Goal: Task Accomplishment & Management: Manage account settings

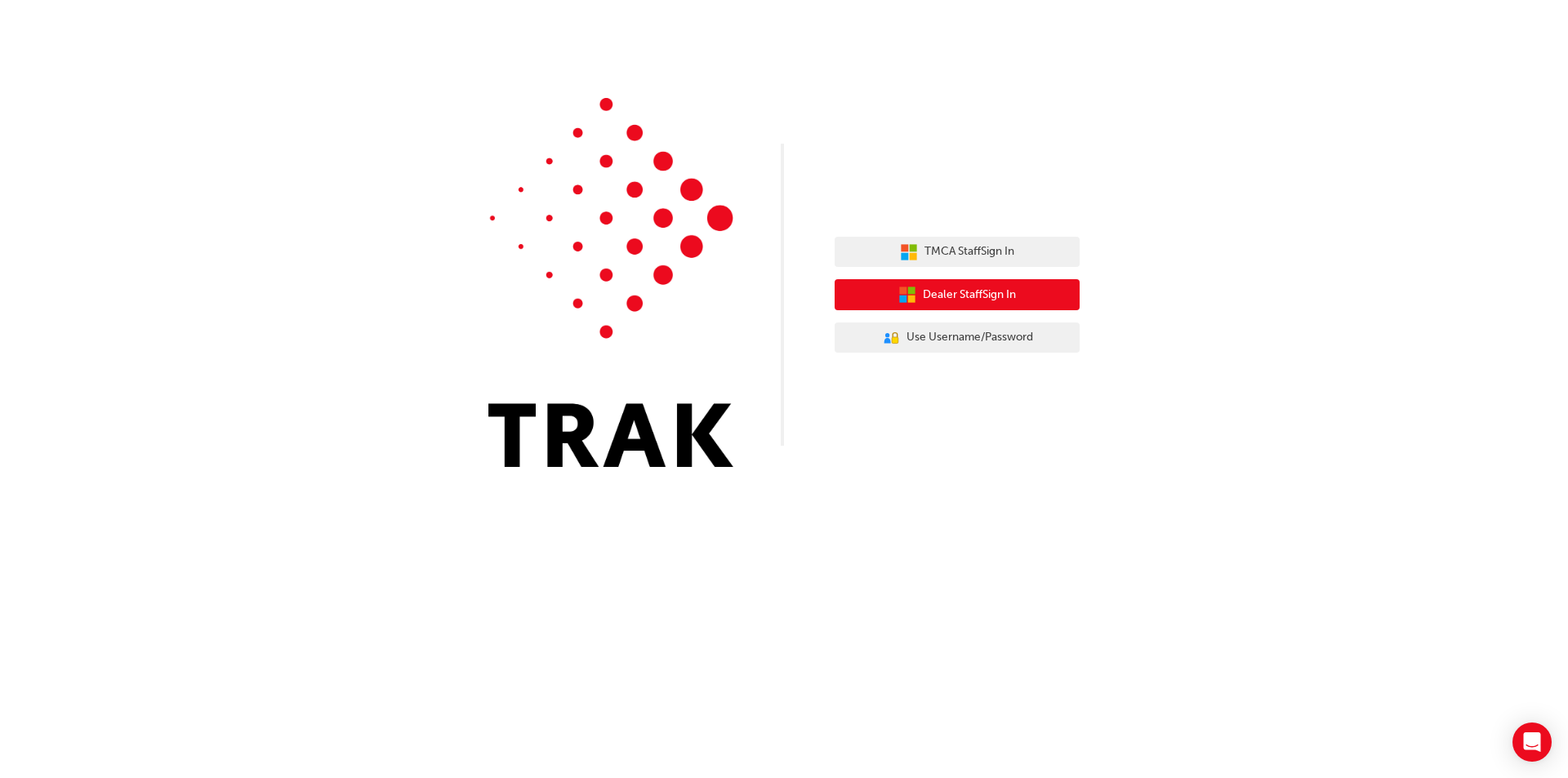
click at [1021, 288] on button "Dealer Staff Sign In" at bounding box center [957, 294] width 245 height 31
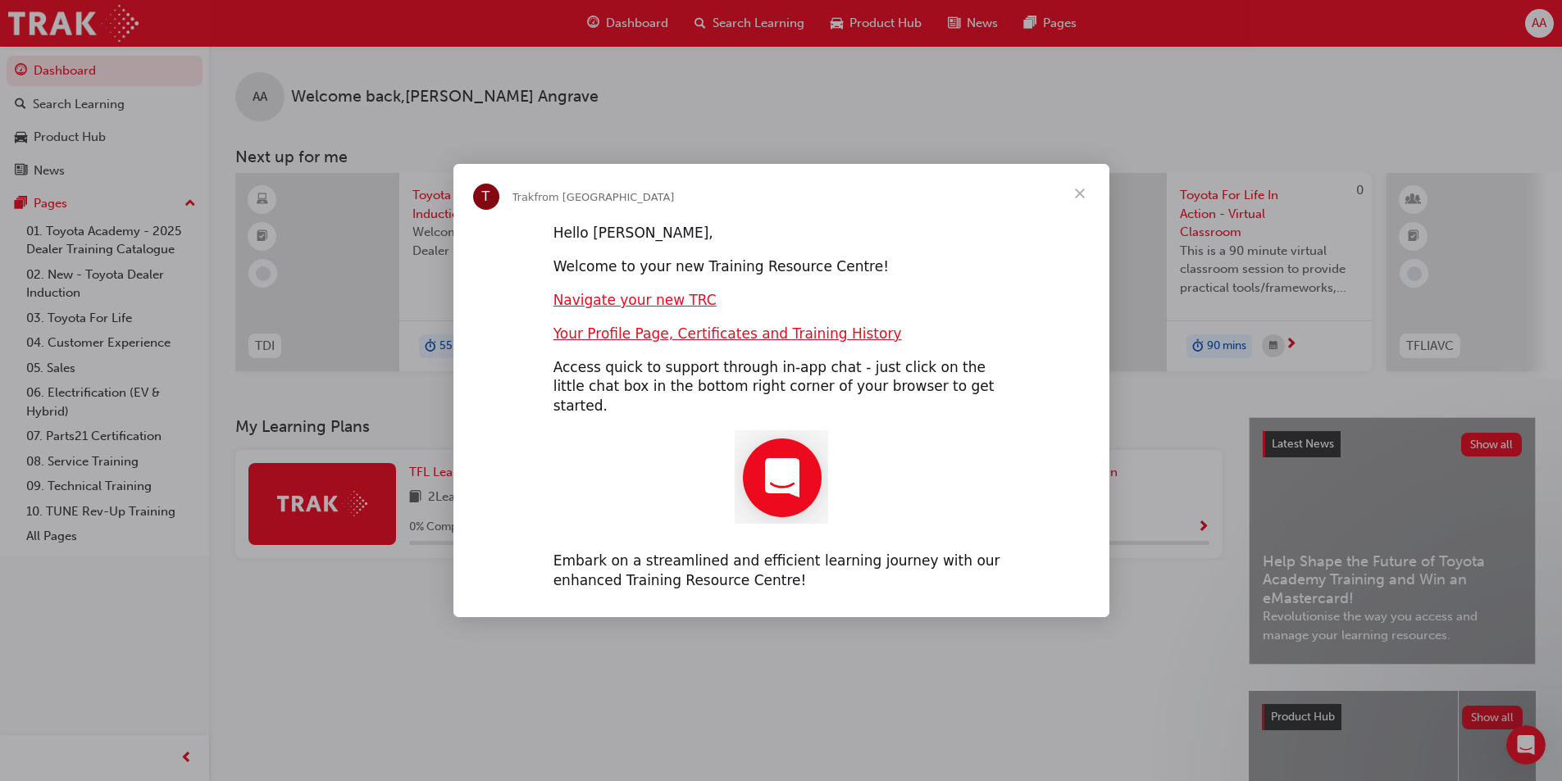
click at [1080, 198] on span "Close" at bounding box center [1079, 193] width 59 height 59
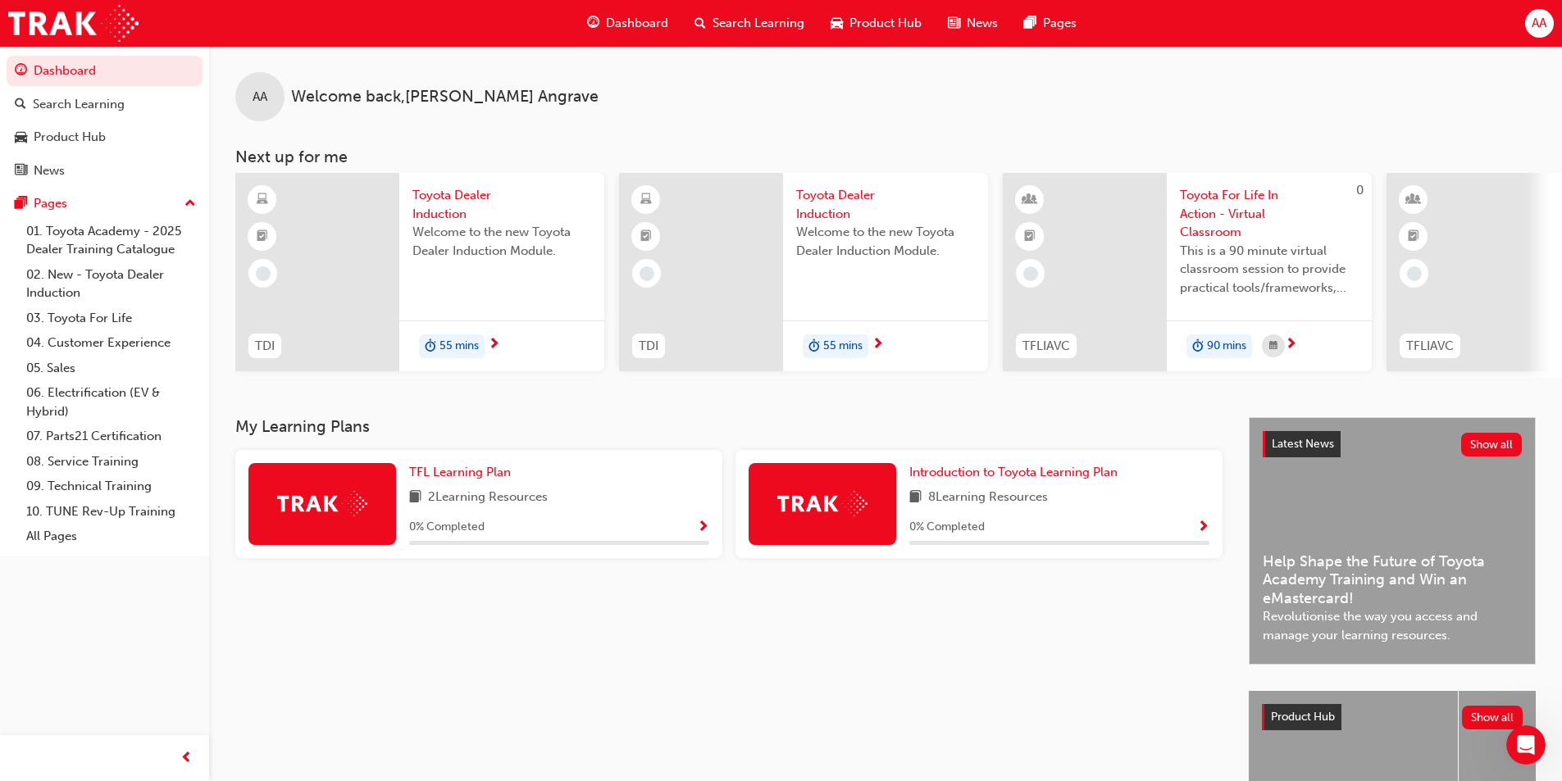
click at [1542, 21] on span "AA" at bounding box center [1538, 23] width 15 height 19
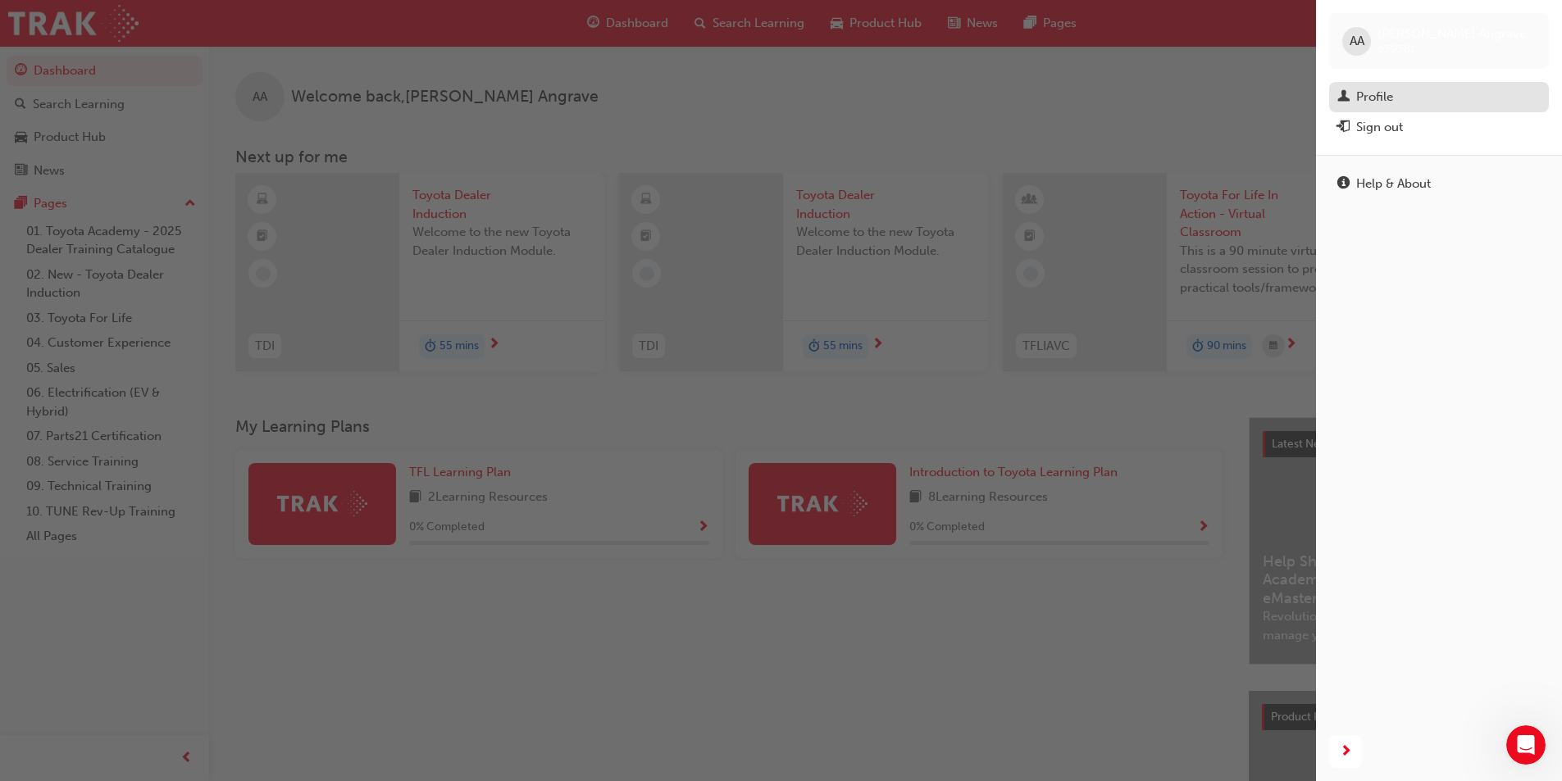
click at [1381, 95] on div "Profile" at bounding box center [1374, 97] width 37 height 19
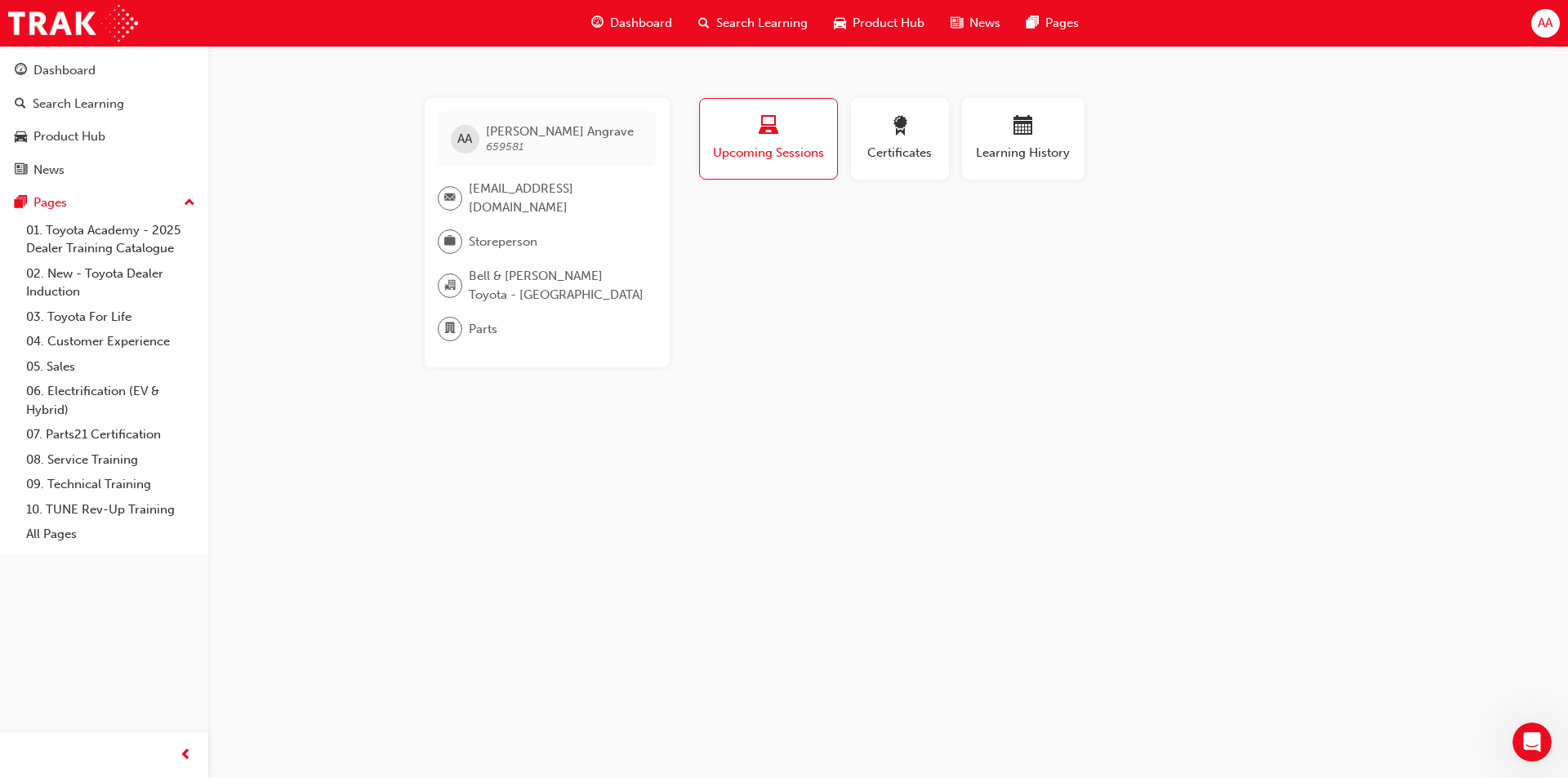
click at [1547, 22] on span "AA" at bounding box center [1545, 23] width 15 height 19
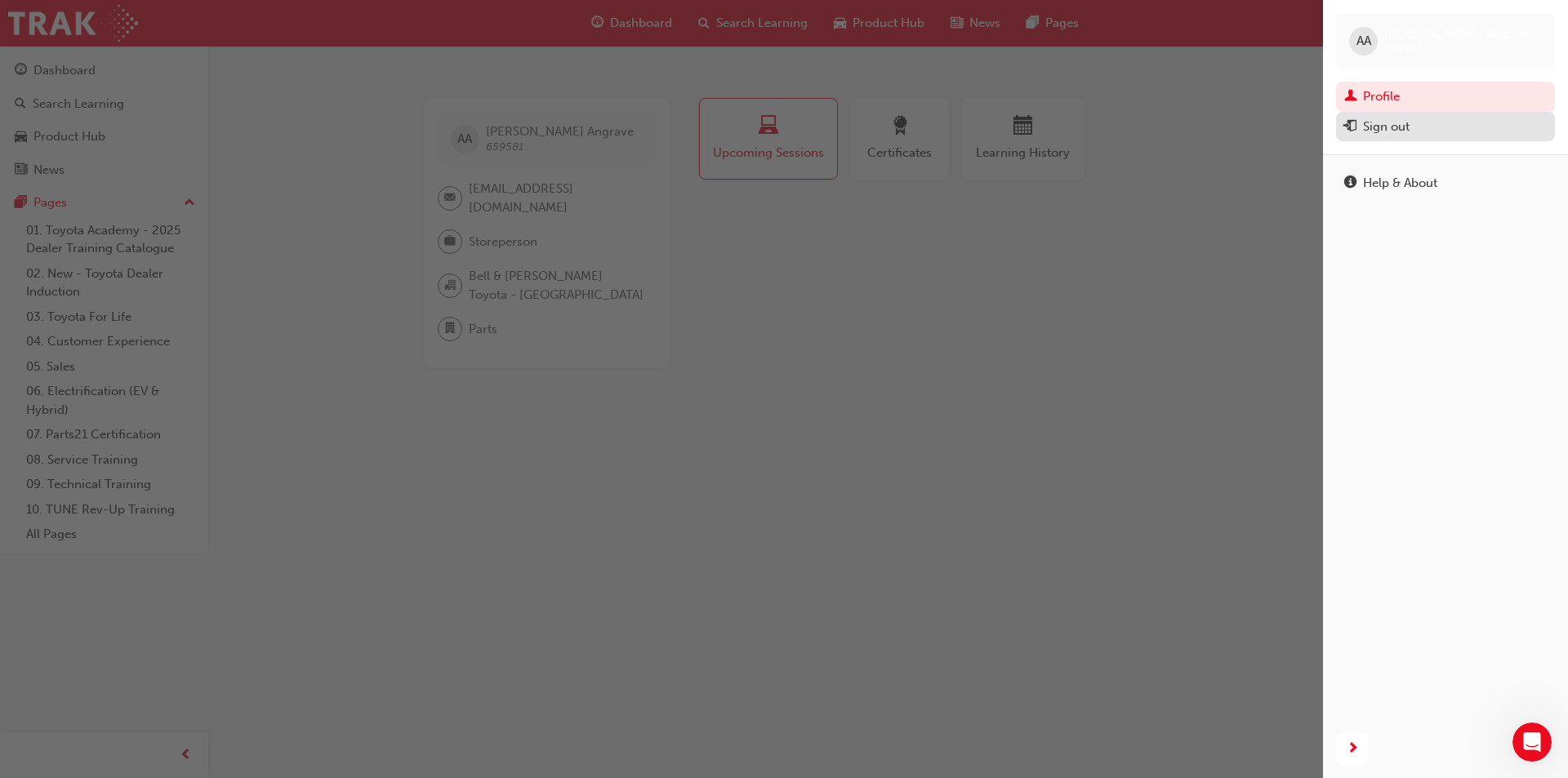
click at [1404, 126] on div "Sign out" at bounding box center [1386, 127] width 47 height 19
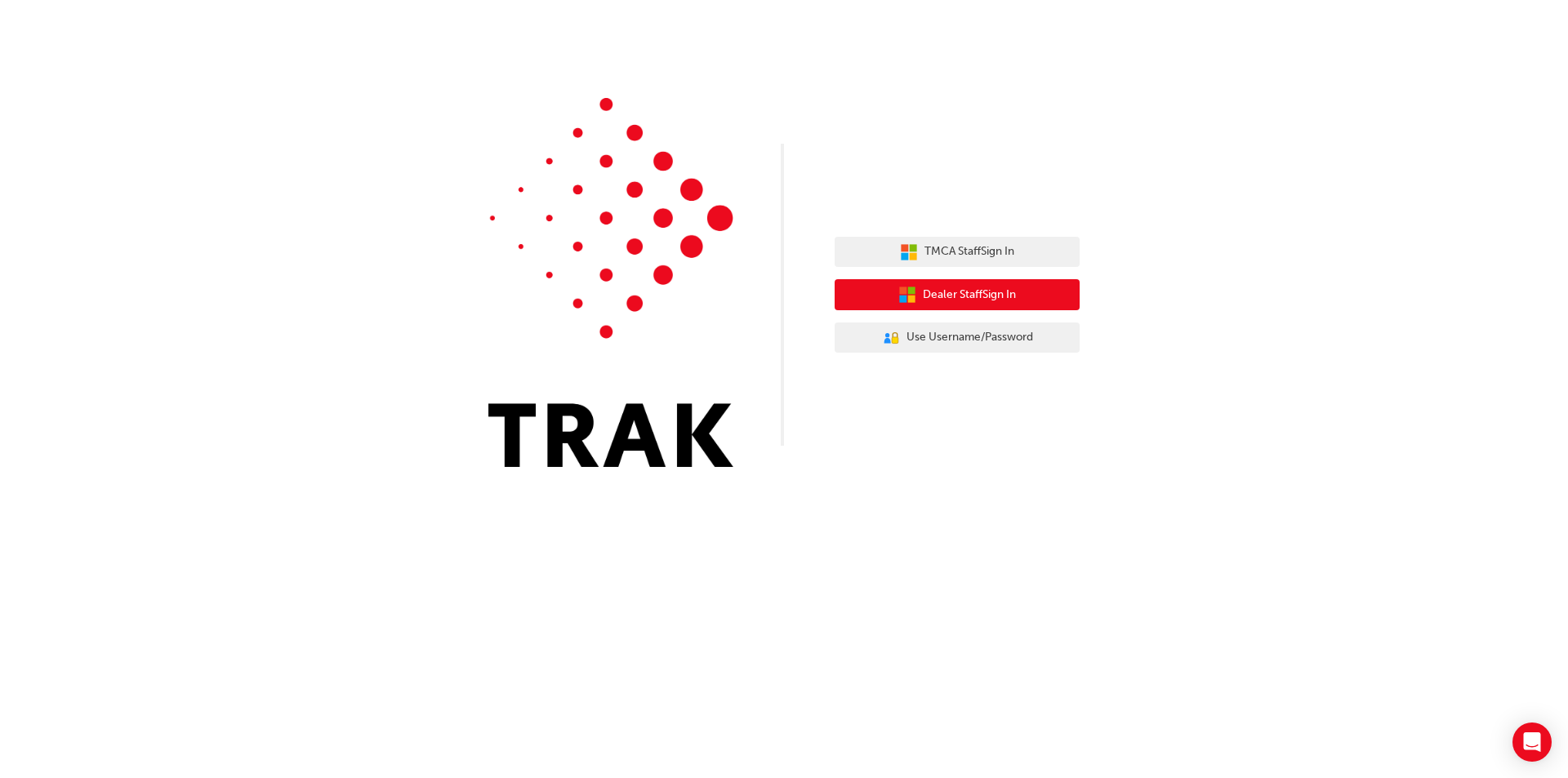
click at [944, 288] on span "Dealer Staff Sign In" at bounding box center [968, 295] width 93 height 19
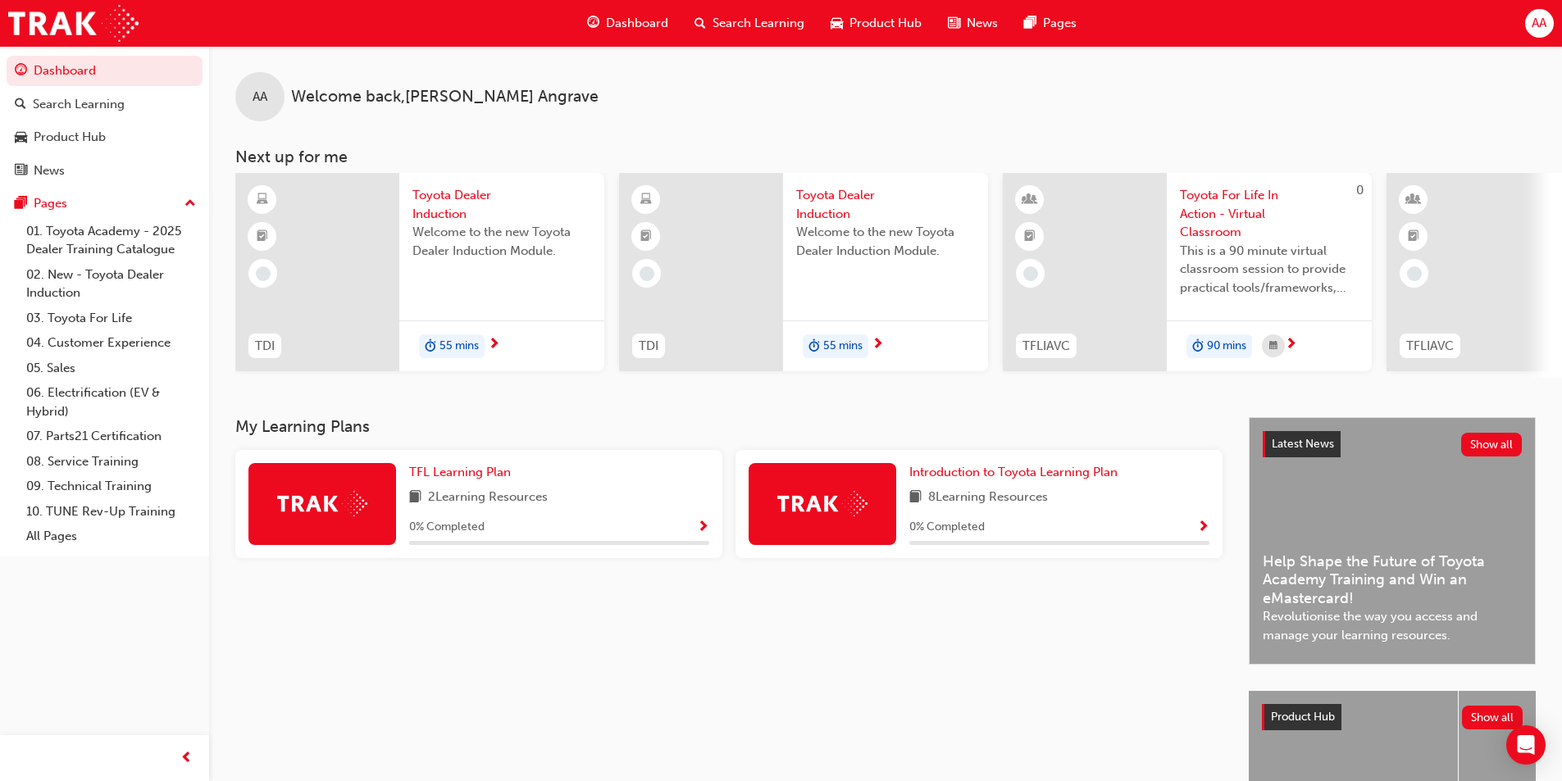
click at [1544, 20] on span "AA" at bounding box center [1538, 23] width 15 height 19
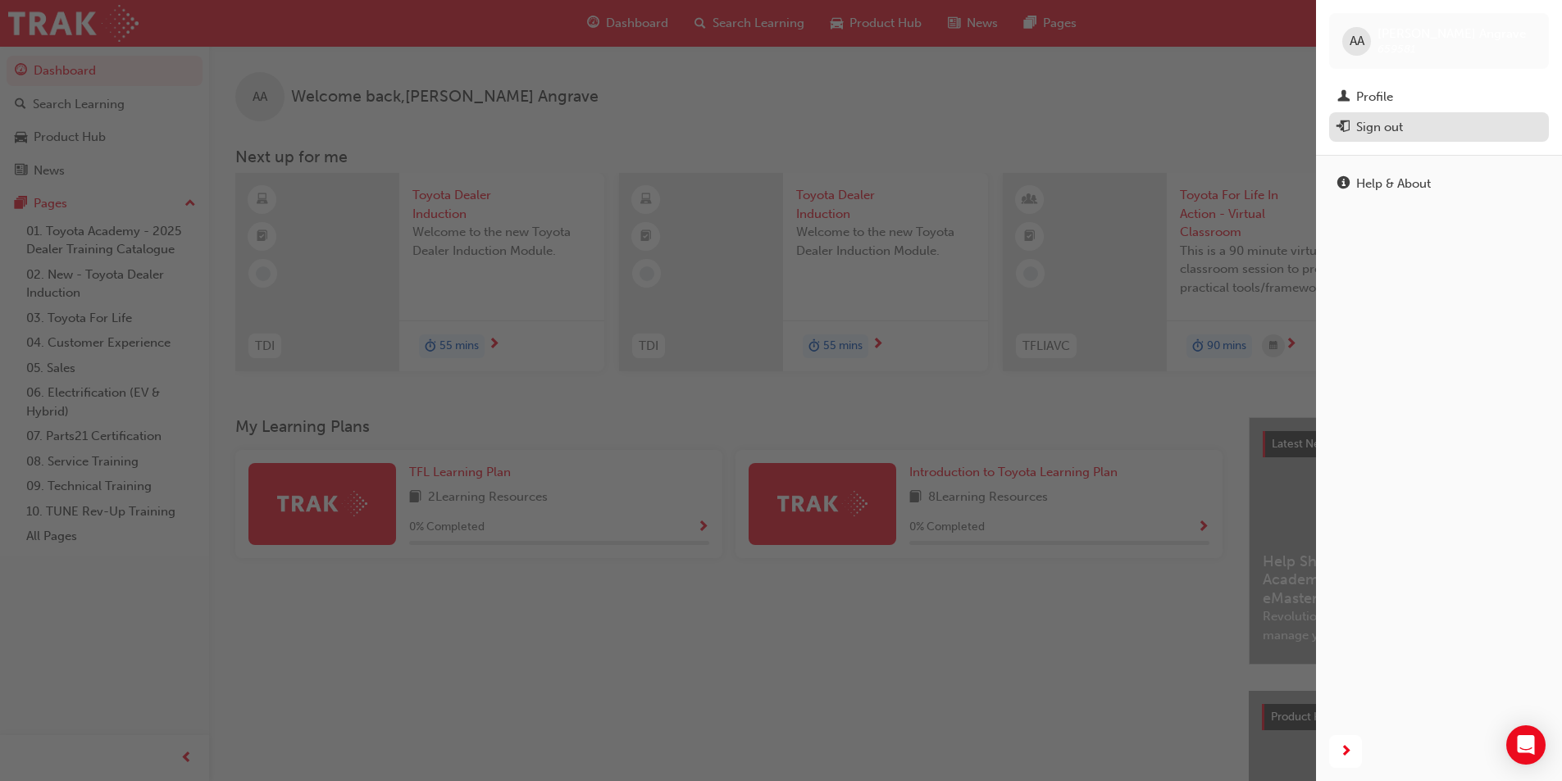
click at [1404, 121] on div "Sign out" at bounding box center [1438, 127] width 203 height 20
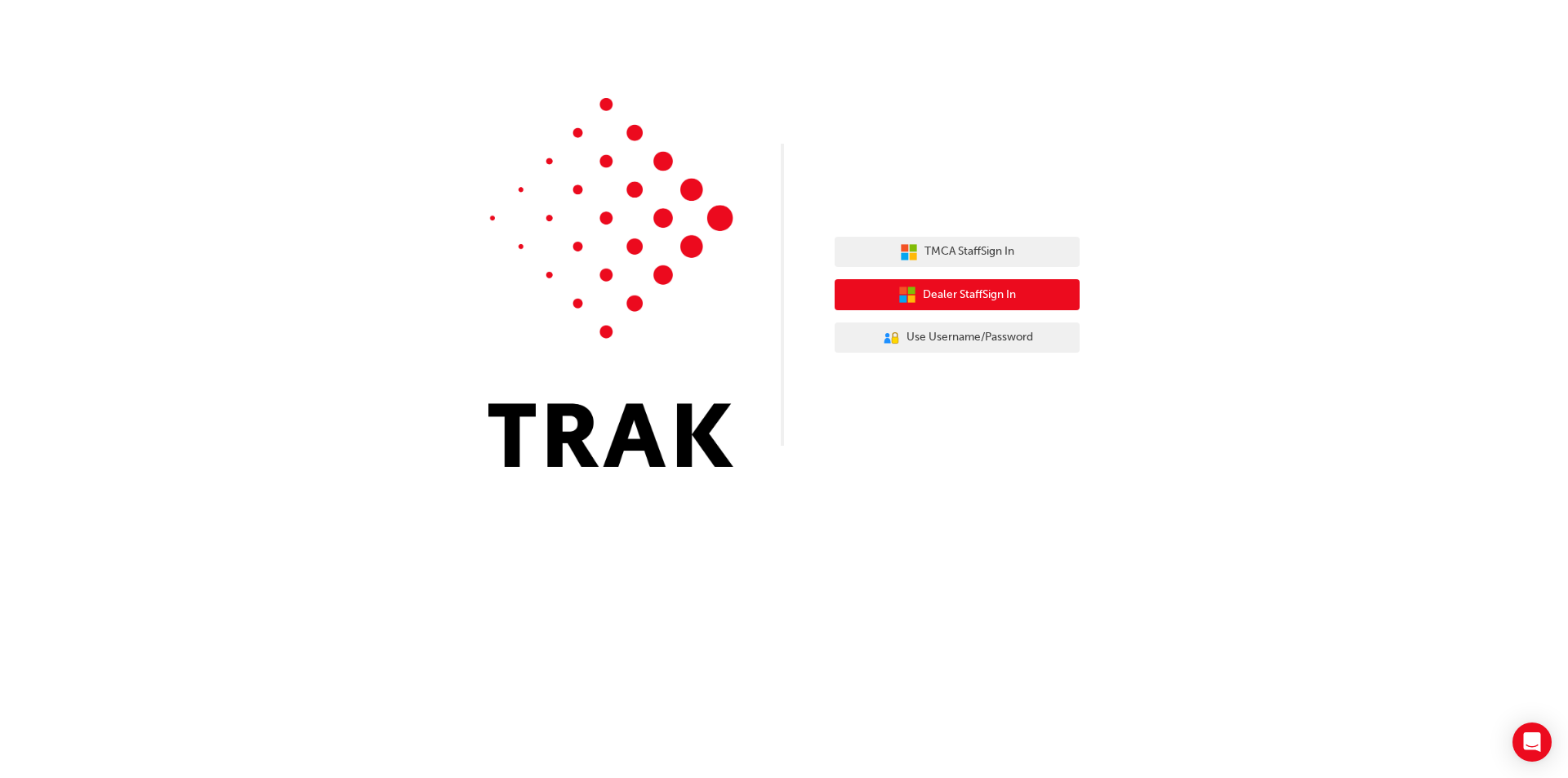
click at [939, 297] on span "Dealer Staff Sign In" at bounding box center [968, 295] width 93 height 19
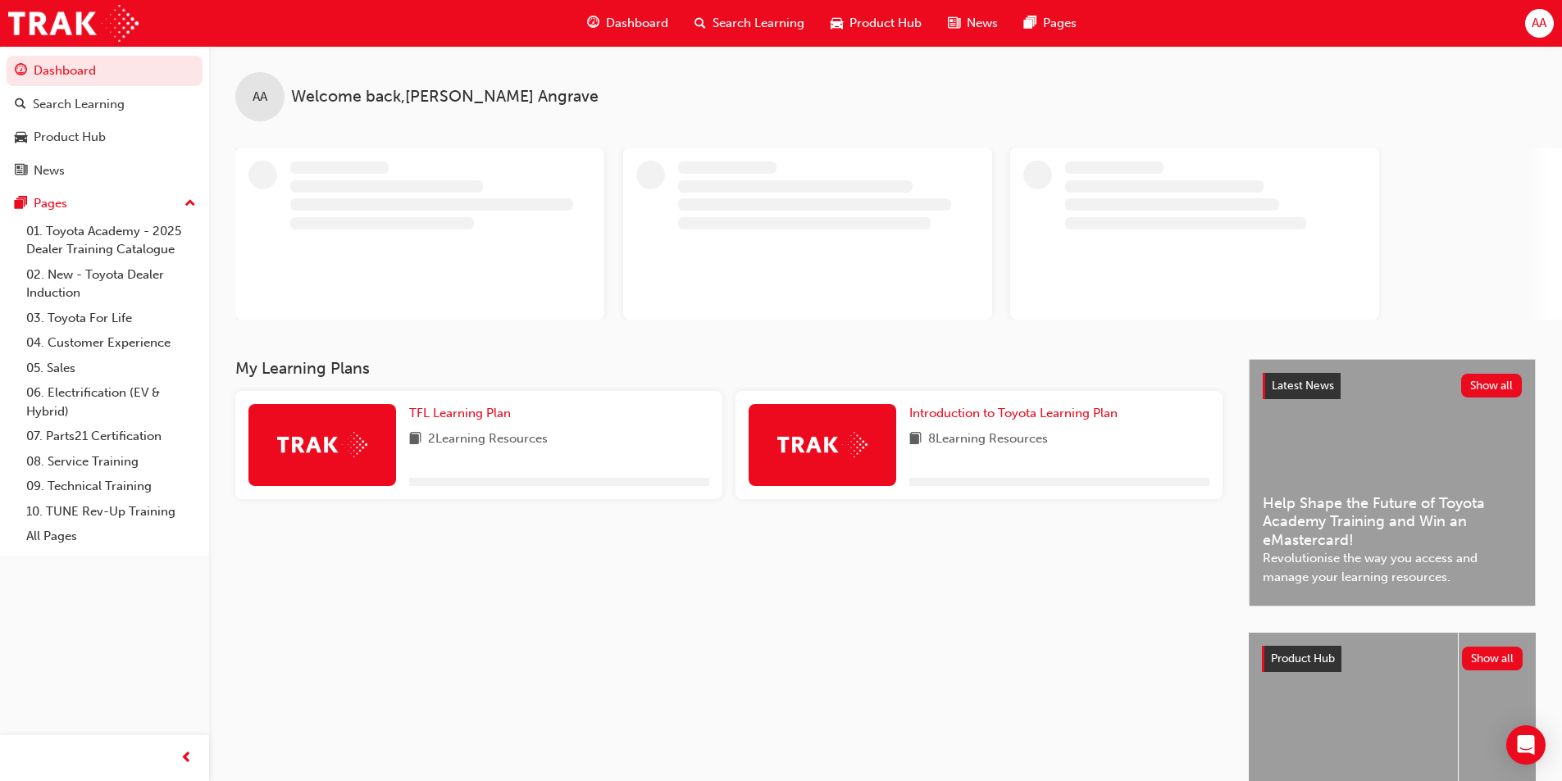
click at [1536, 26] on span "AA" at bounding box center [1538, 23] width 15 height 19
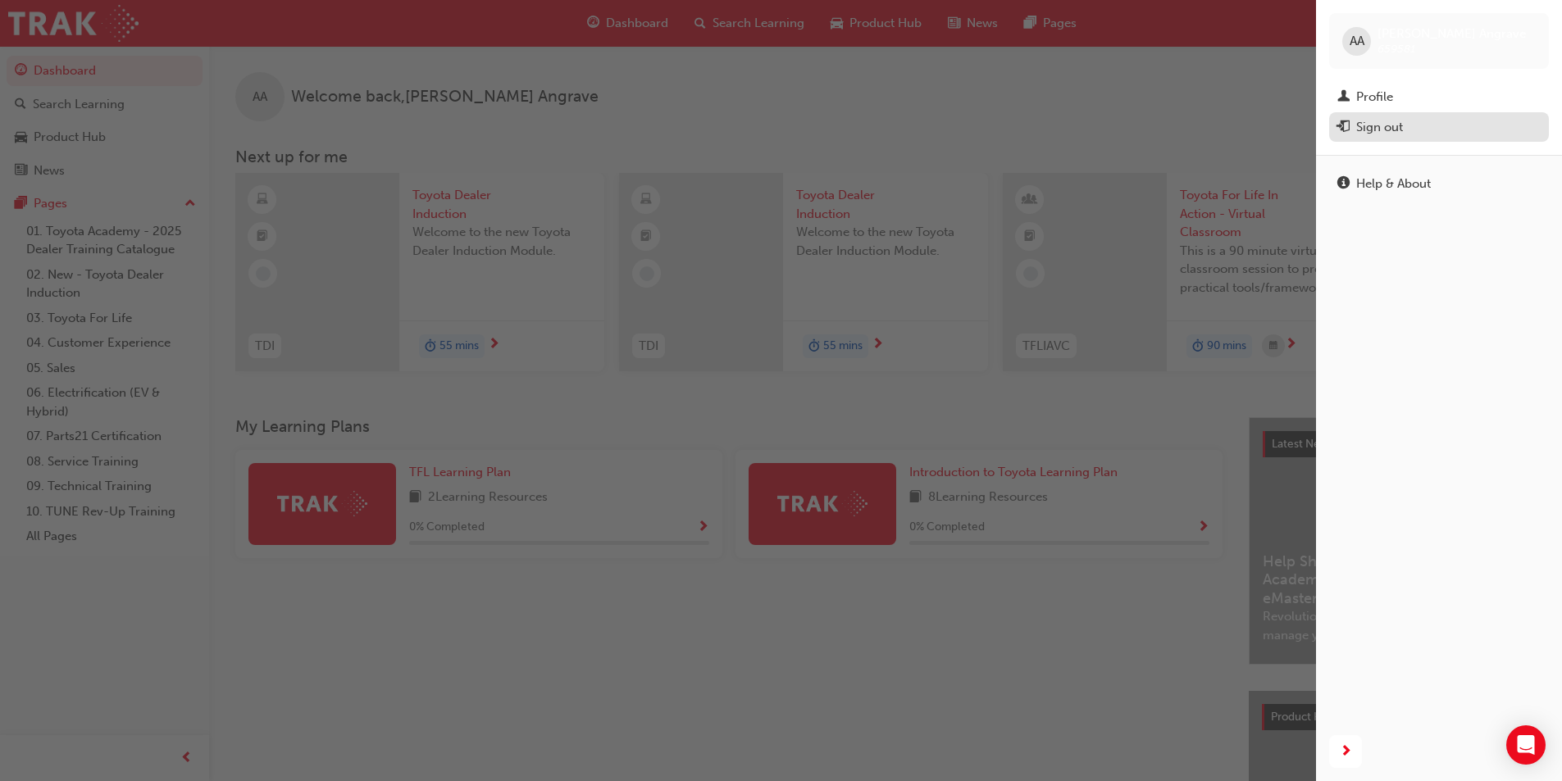
click at [1410, 121] on div "Sign out" at bounding box center [1438, 127] width 203 height 20
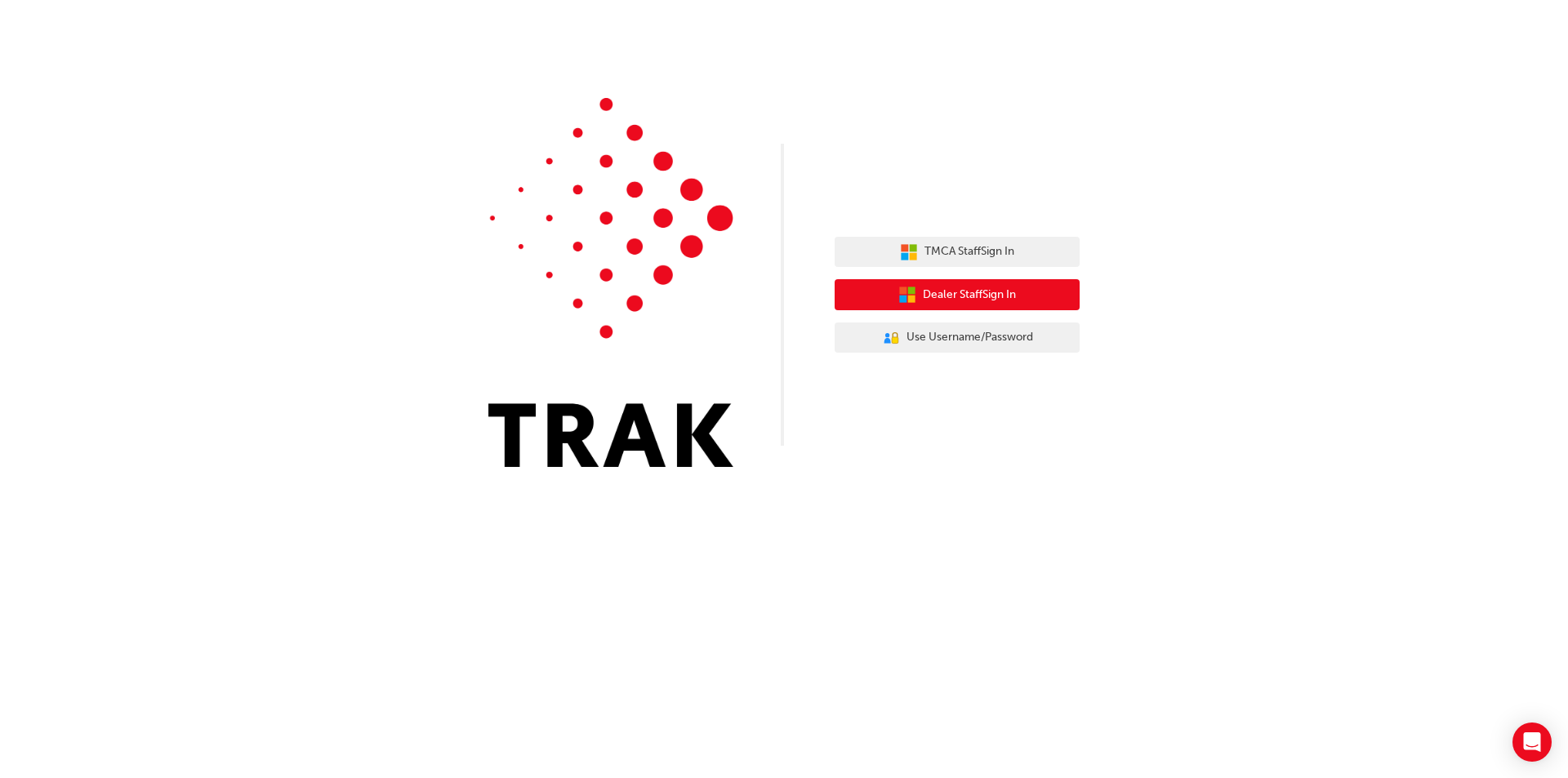
click at [944, 290] on span "Dealer Staff Sign In" at bounding box center [968, 295] width 93 height 19
